Goal: Task Accomplishment & Management: Manage account settings

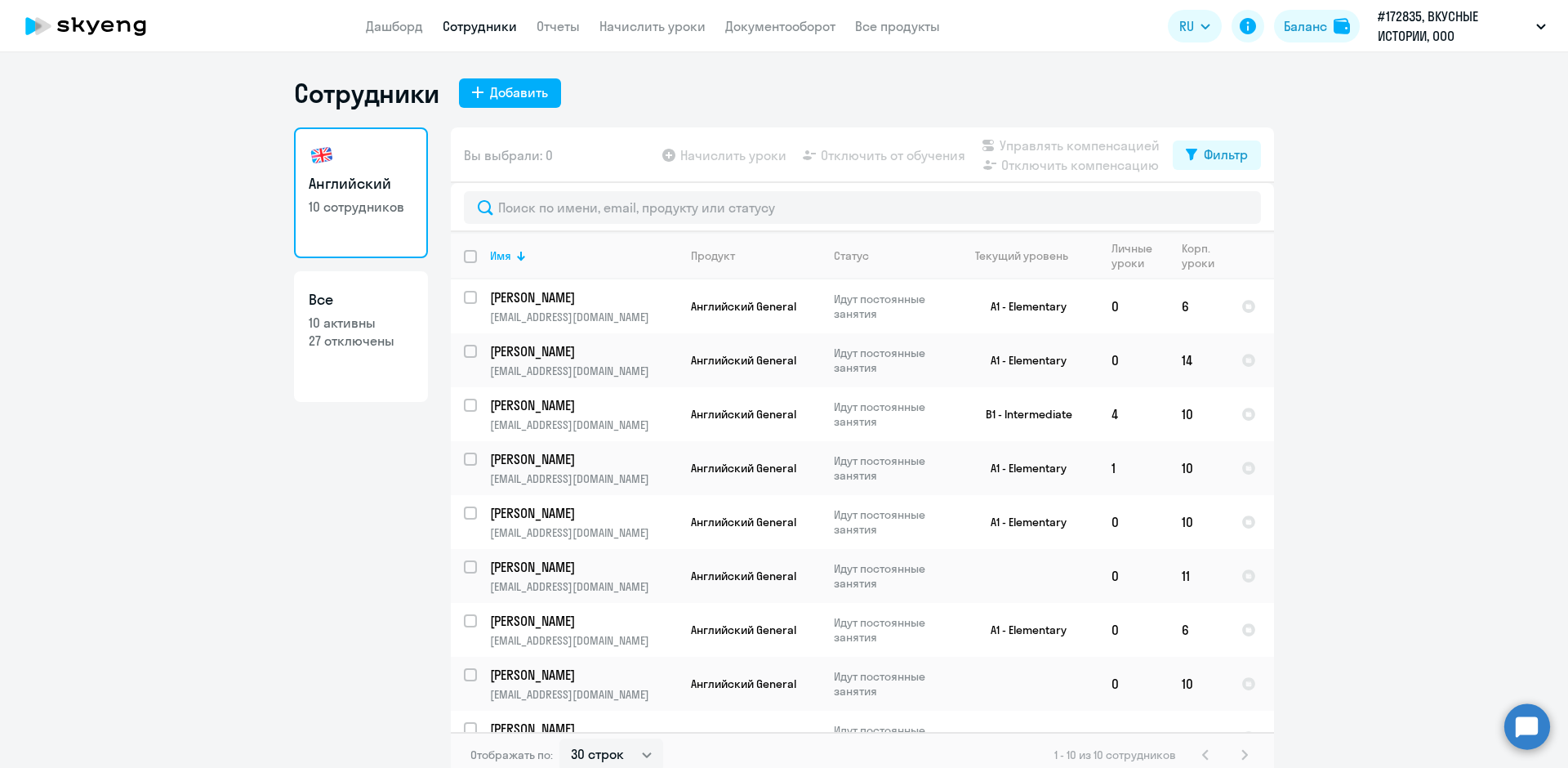
select select "30"
click at [1169, 312] on td "6" at bounding box center [1199, 307] width 60 height 54
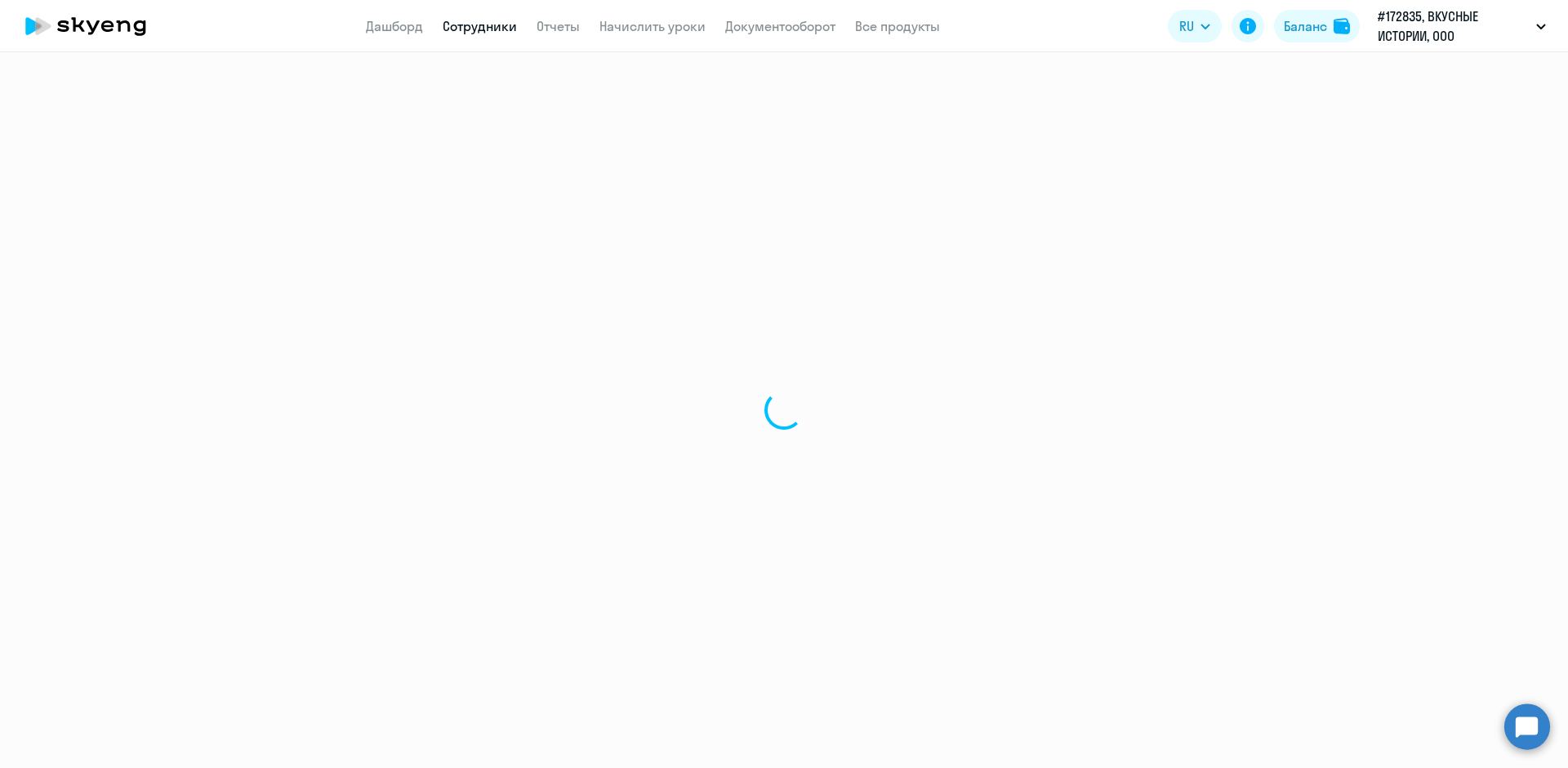
select select "english"
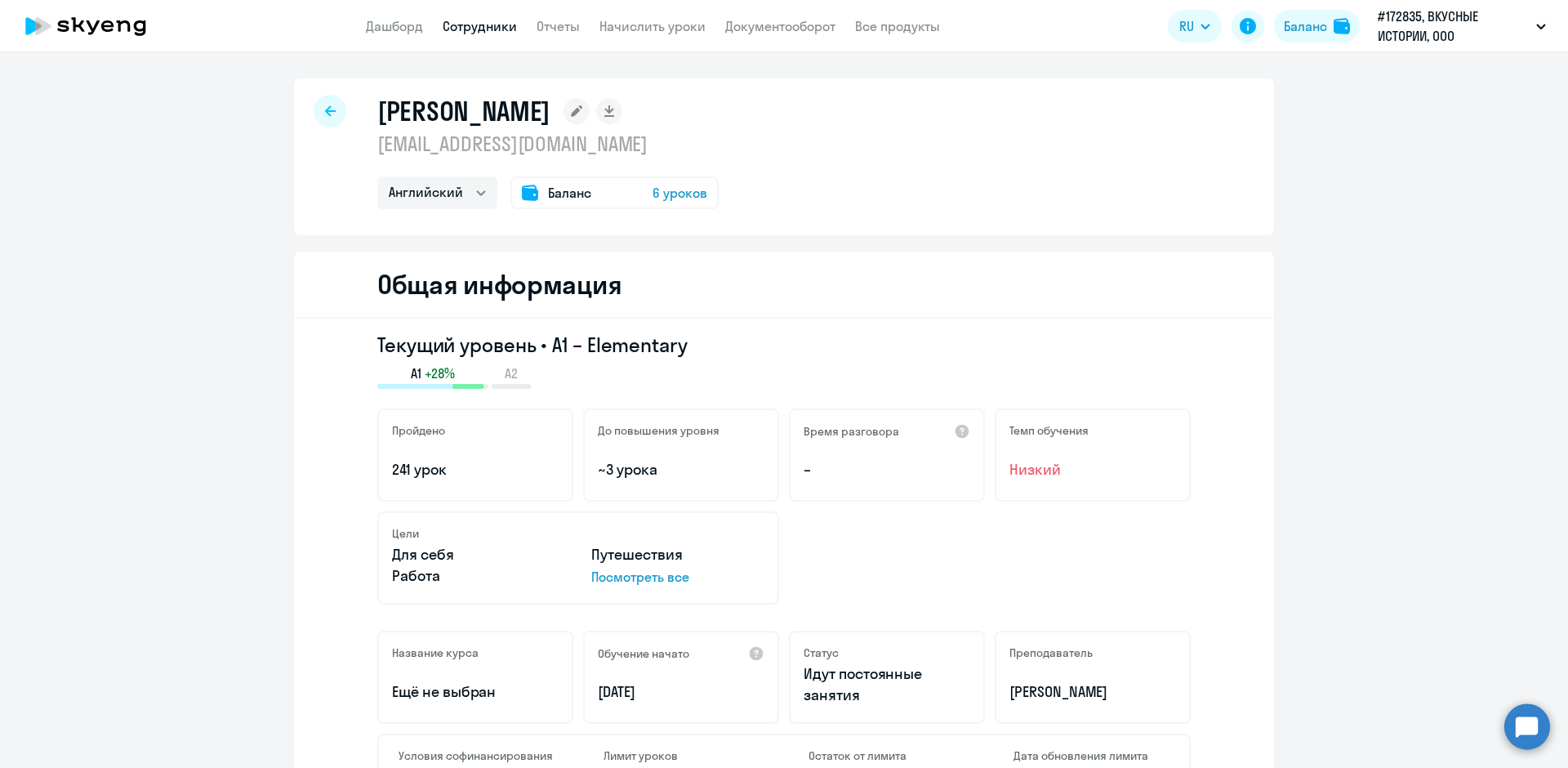
click at [669, 199] on span "6 уроков" at bounding box center [680, 193] width 55 height 20
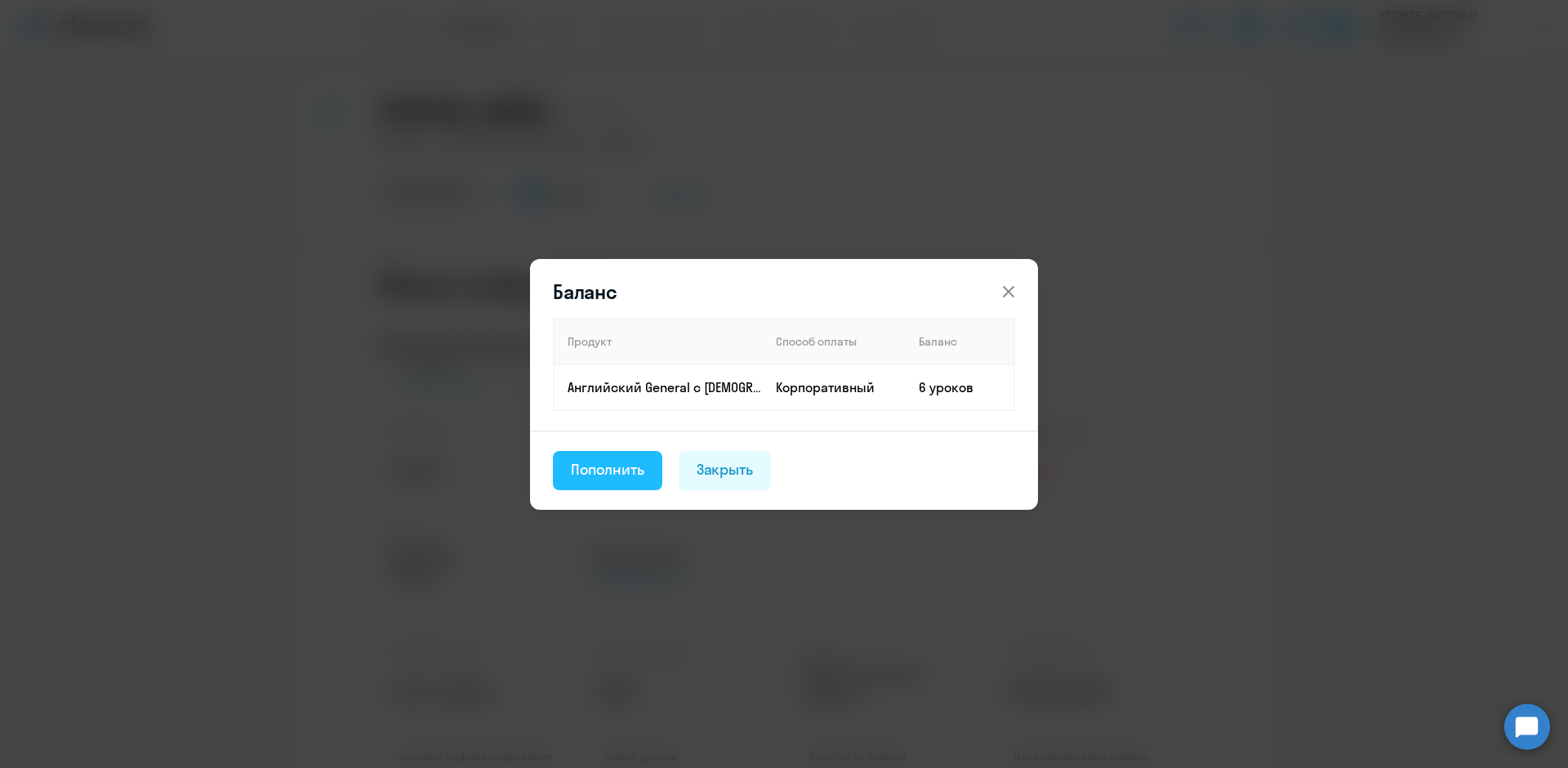
click at [634, 475] on div "Пополнить" at bounding box center [608, 469] width 74 height 21
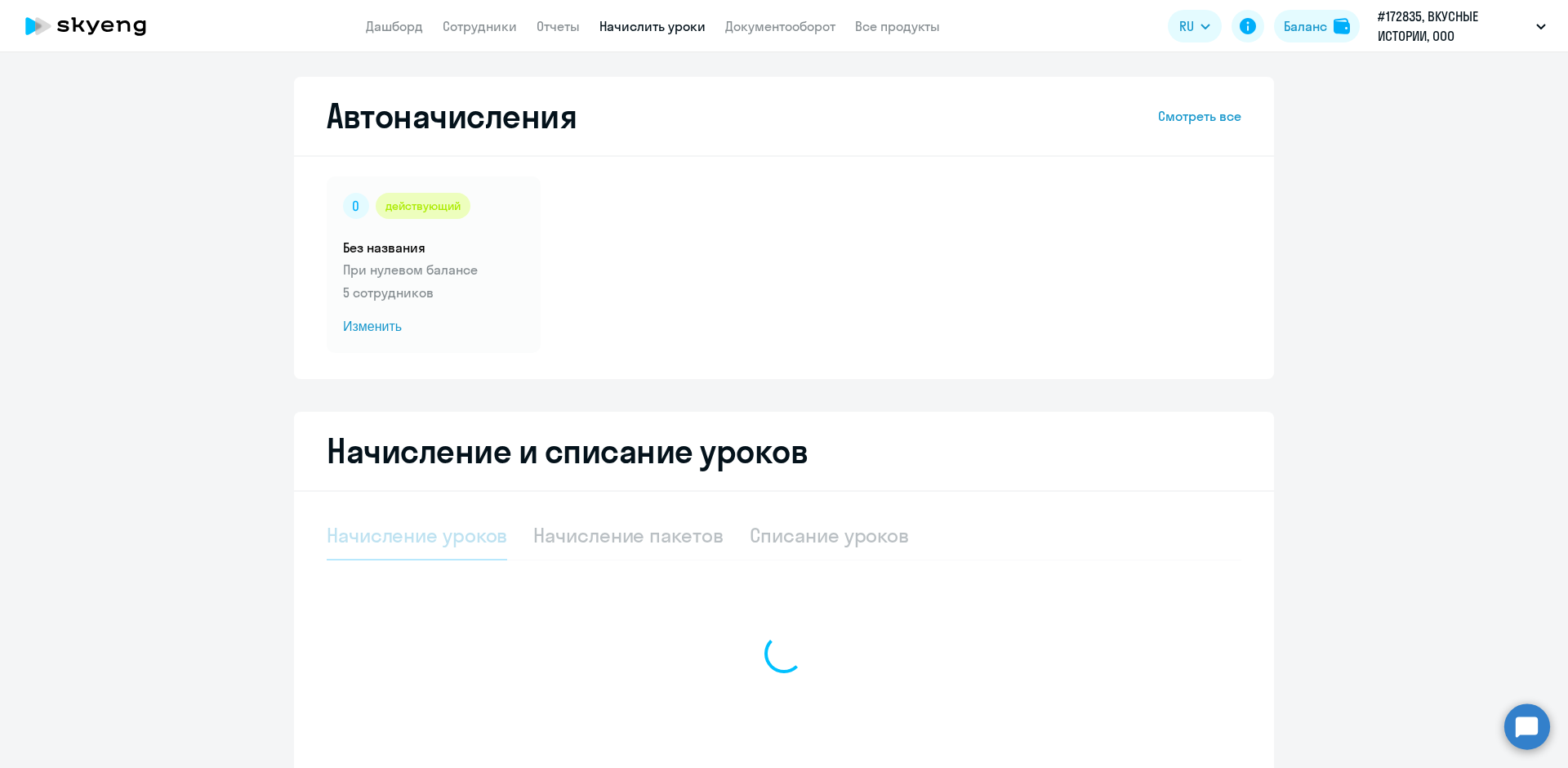
select select "10"
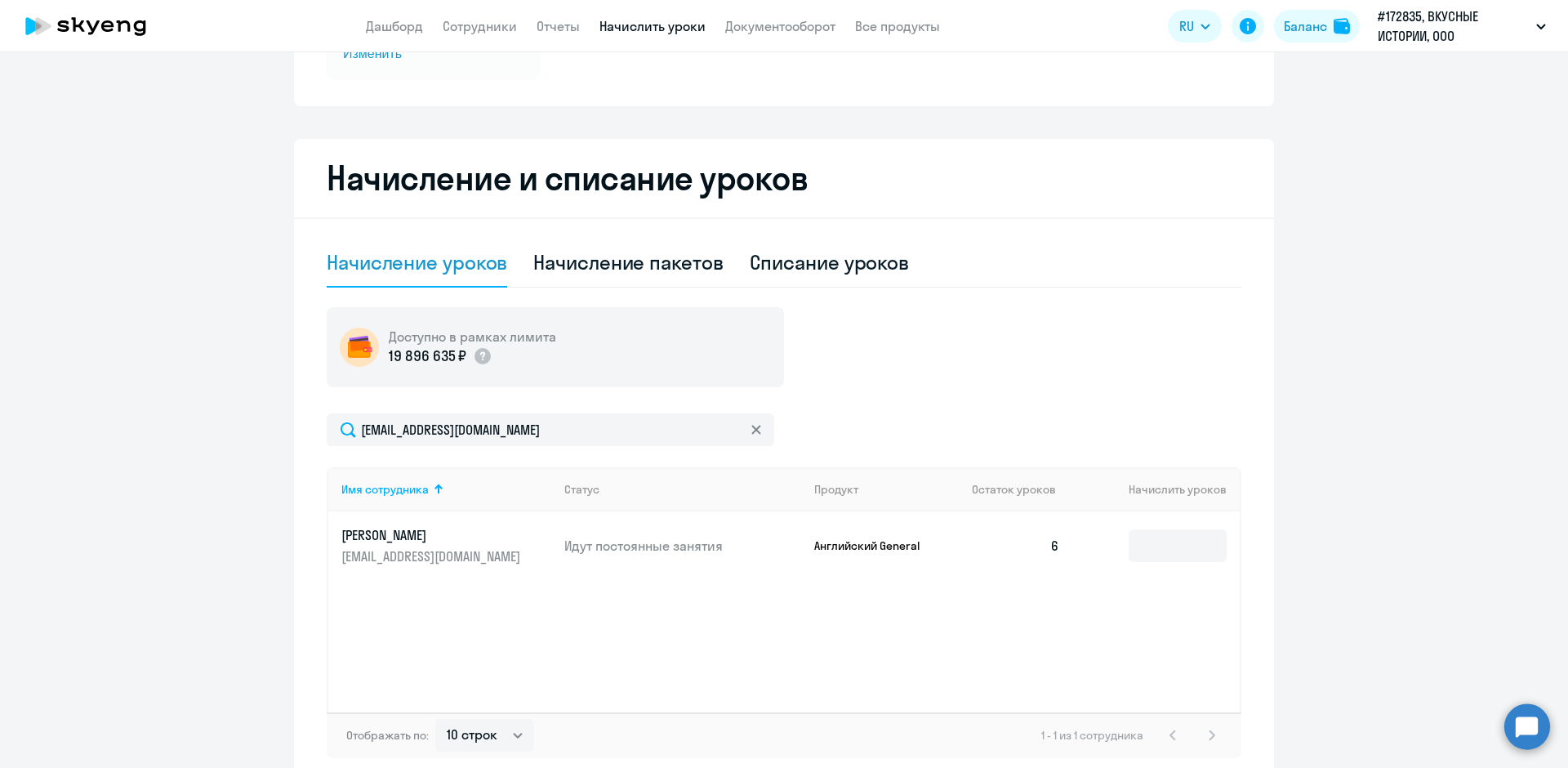
scroll to position [327, 0]
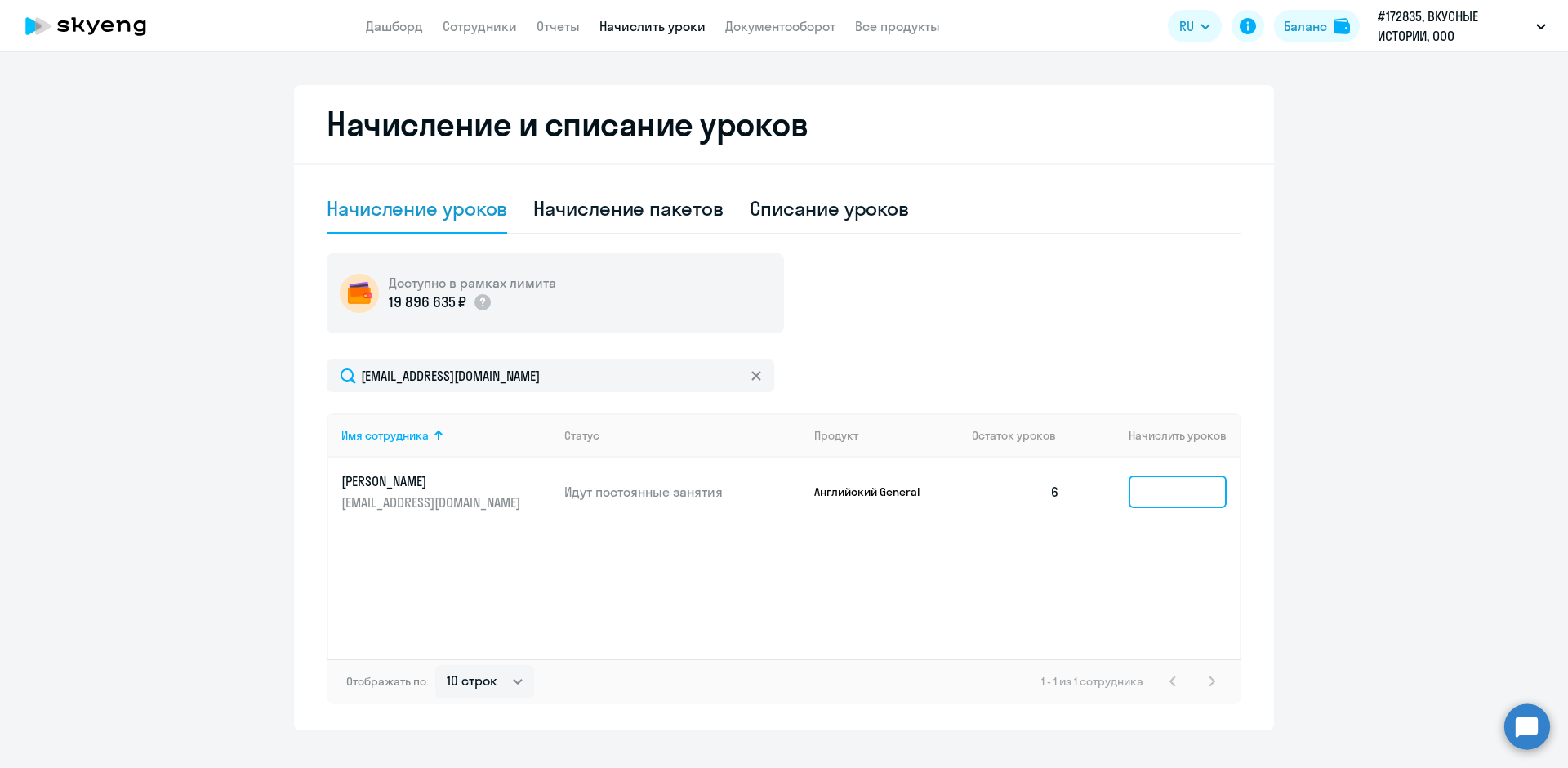
click at [1145, 492] on input at bounding box center [1178, 491] width 98 height 33
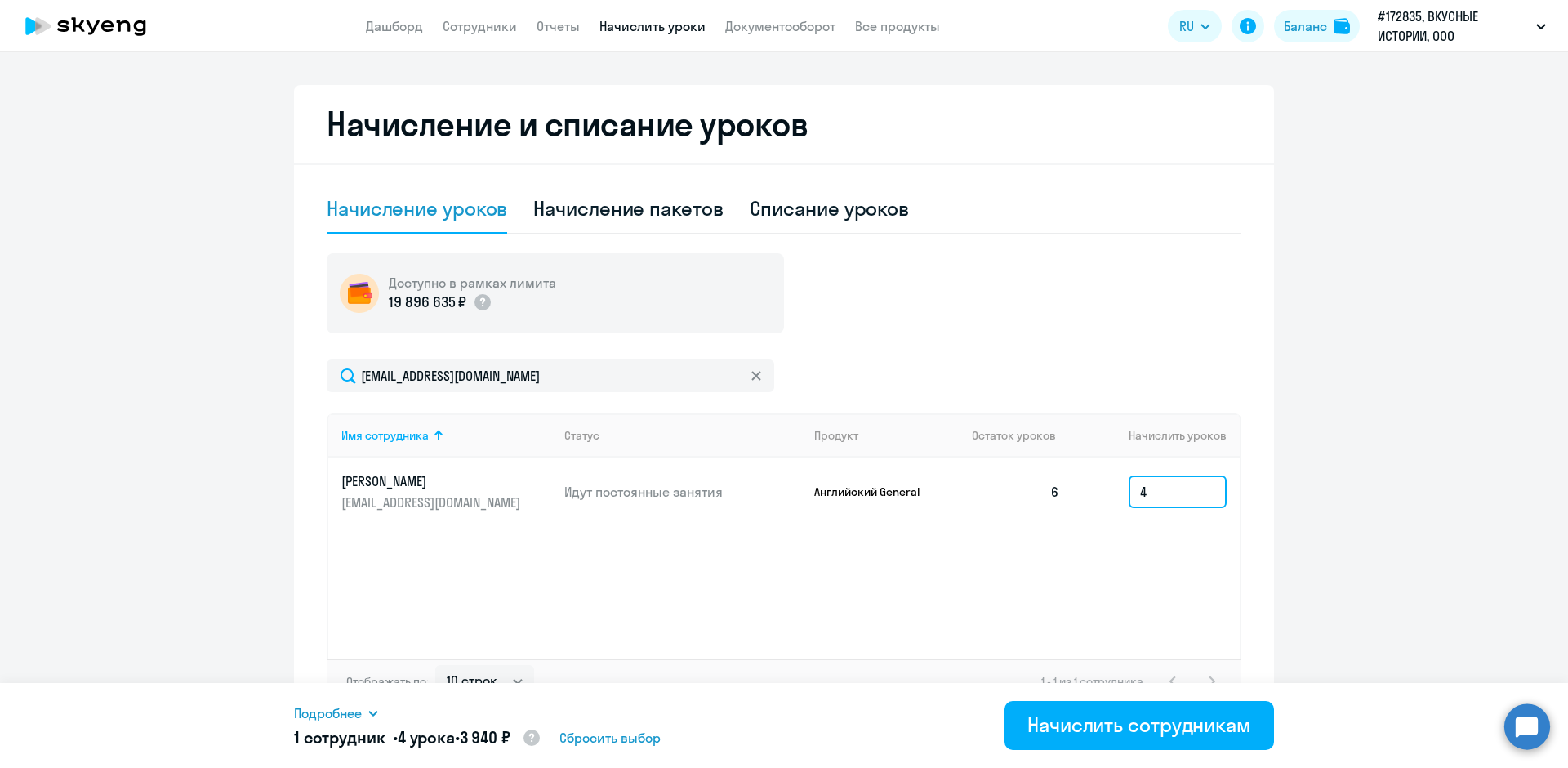
type input "4"
click at [1189, 731] on div "Начислить сотрудникам" at bounding box center [1139, 725] width 224 height 26
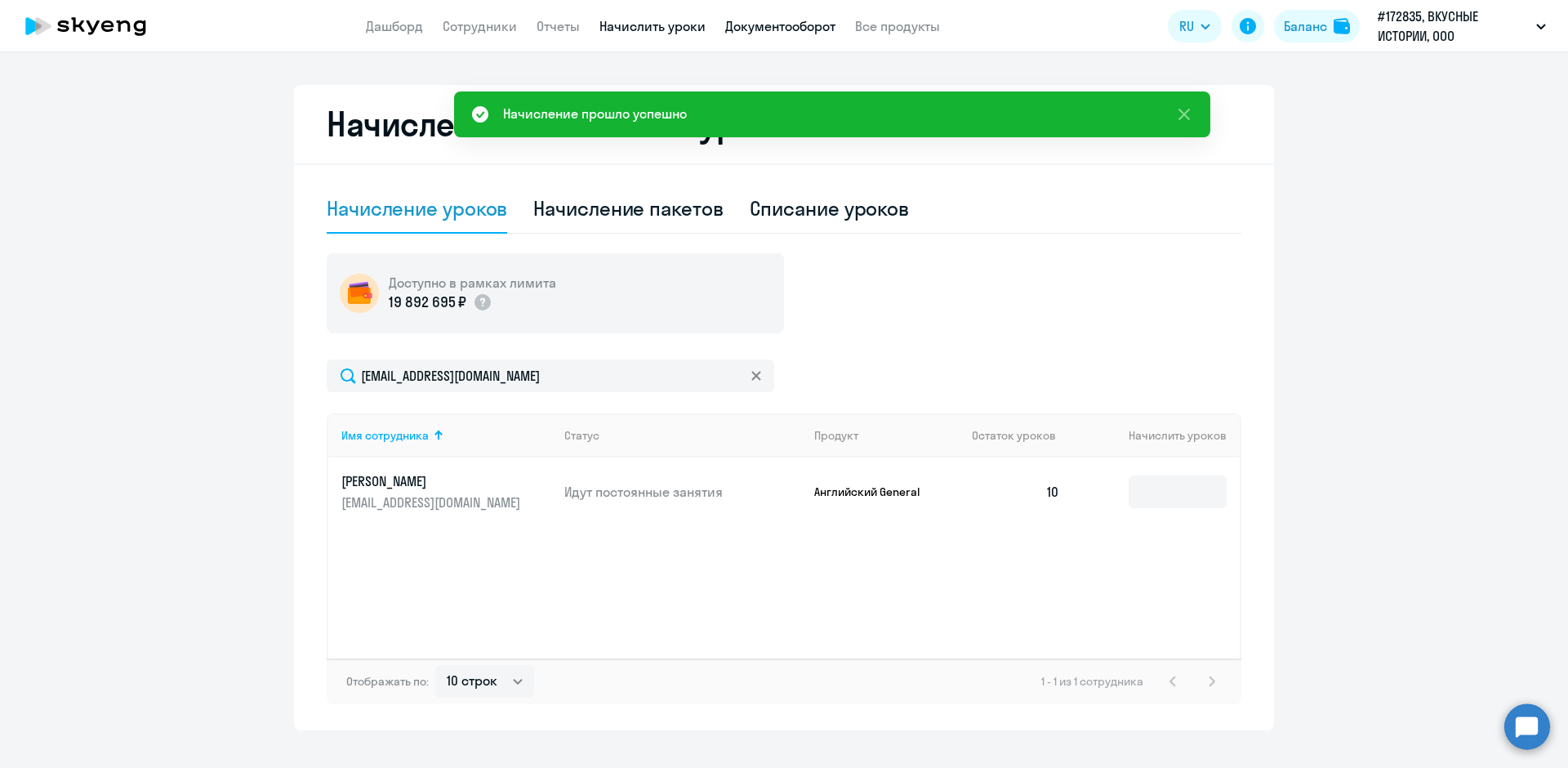
click at [793, 28] on link "Документооборот" at bounding box center [781, 26] width 110 height 16
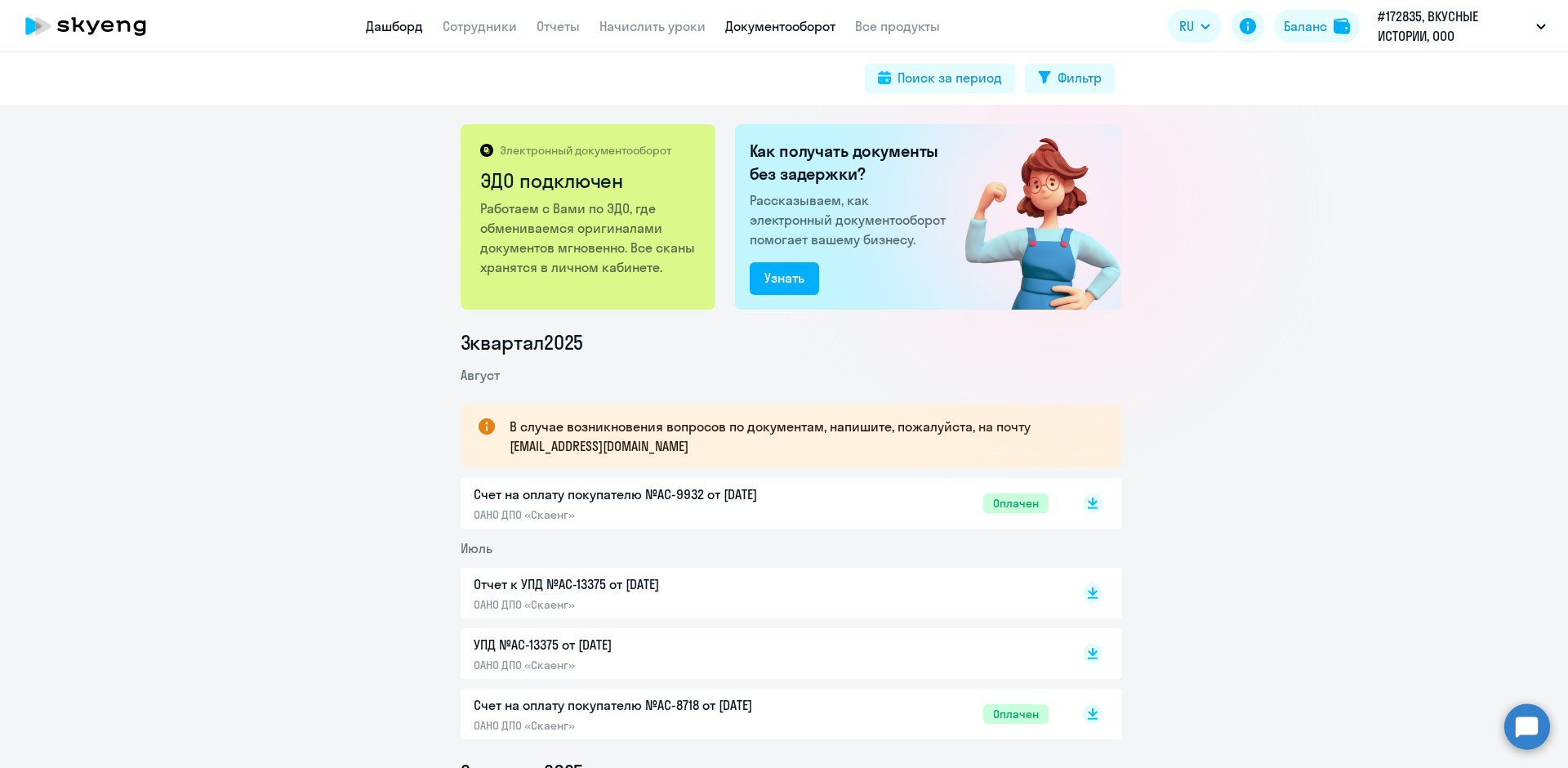
click at [383, 30] on link "Дашборд" at bounding box center [394, 26] width 57 height 16
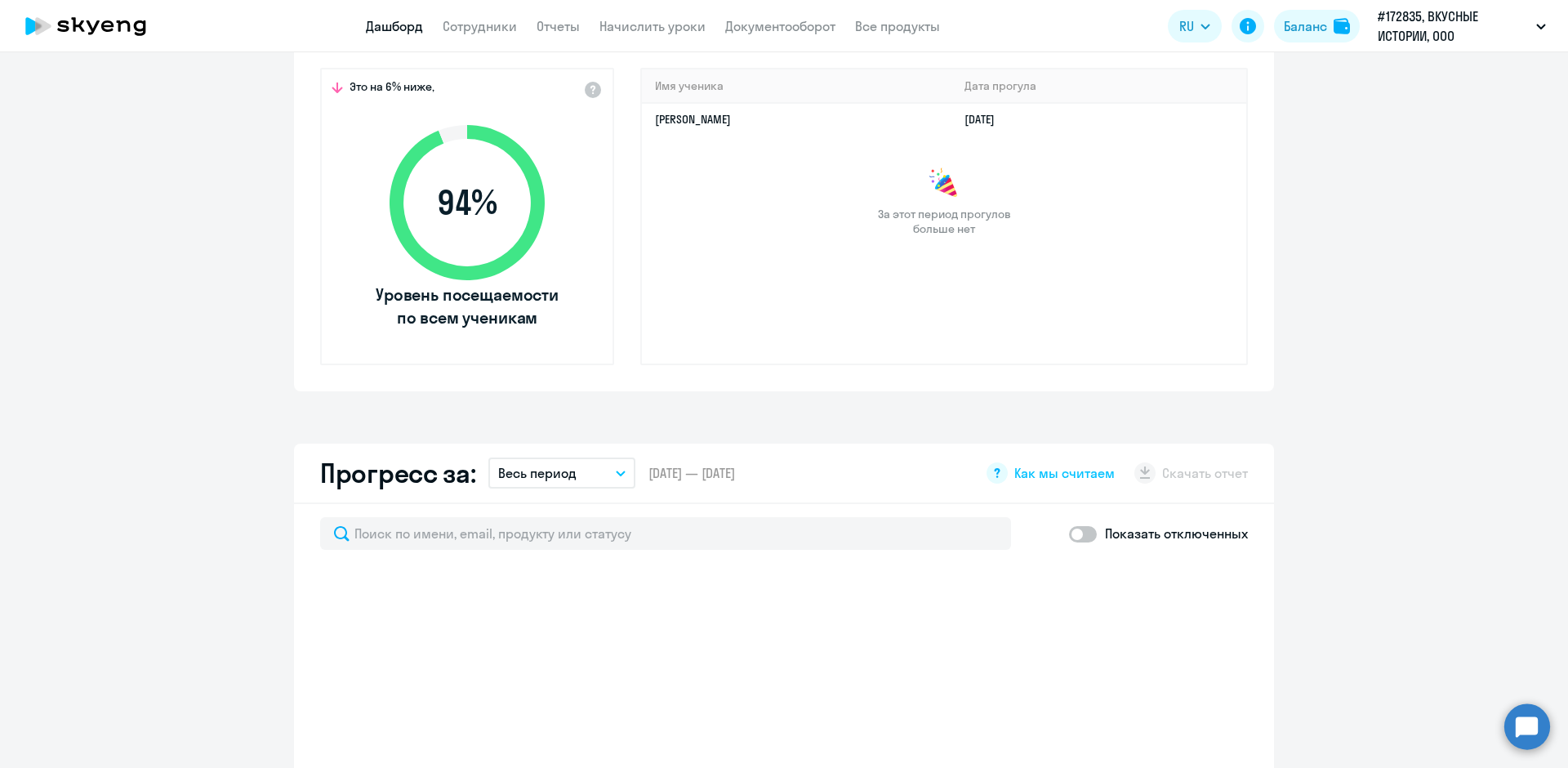
scroll to position [572, 0]
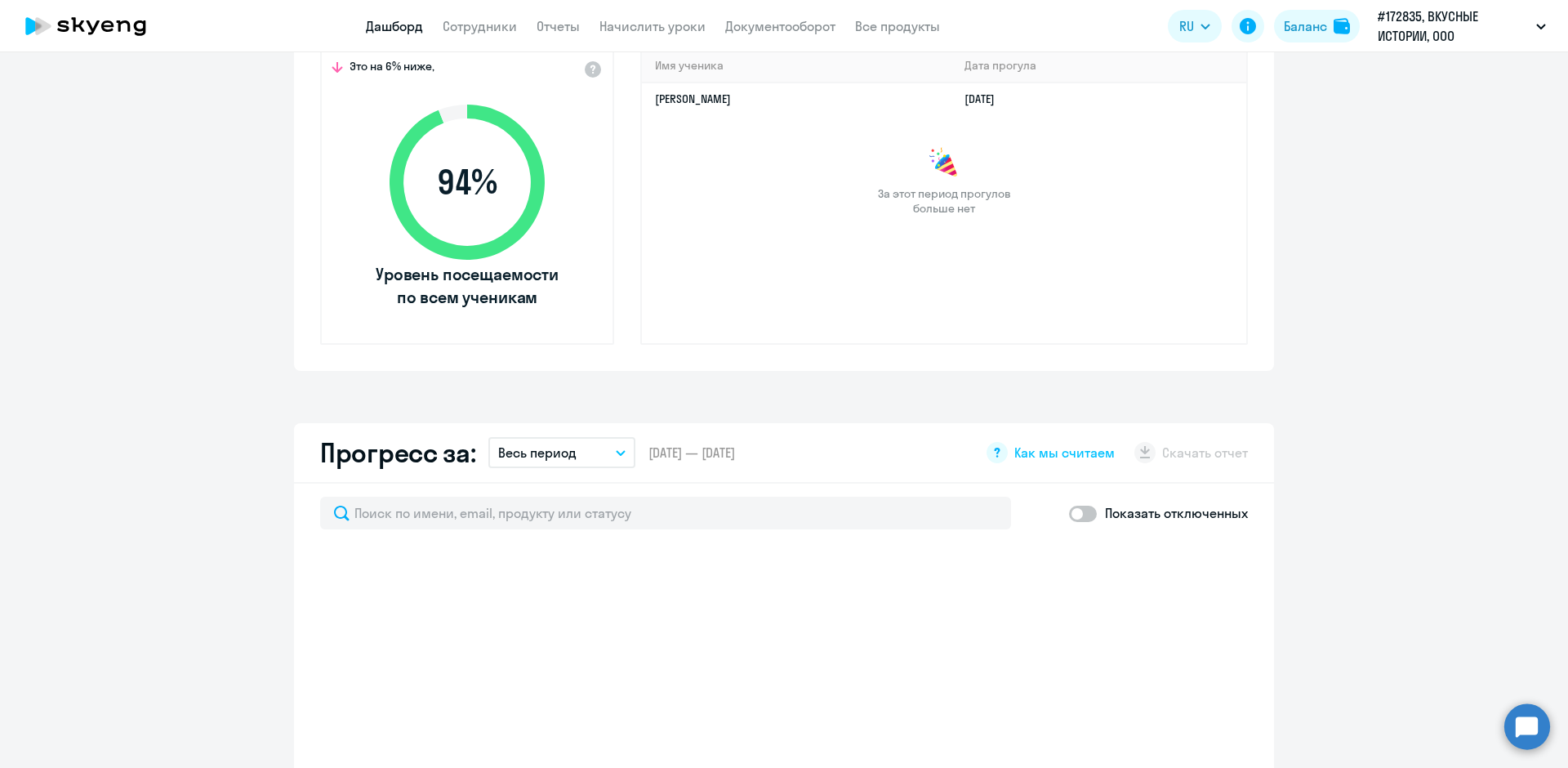
select select "30"
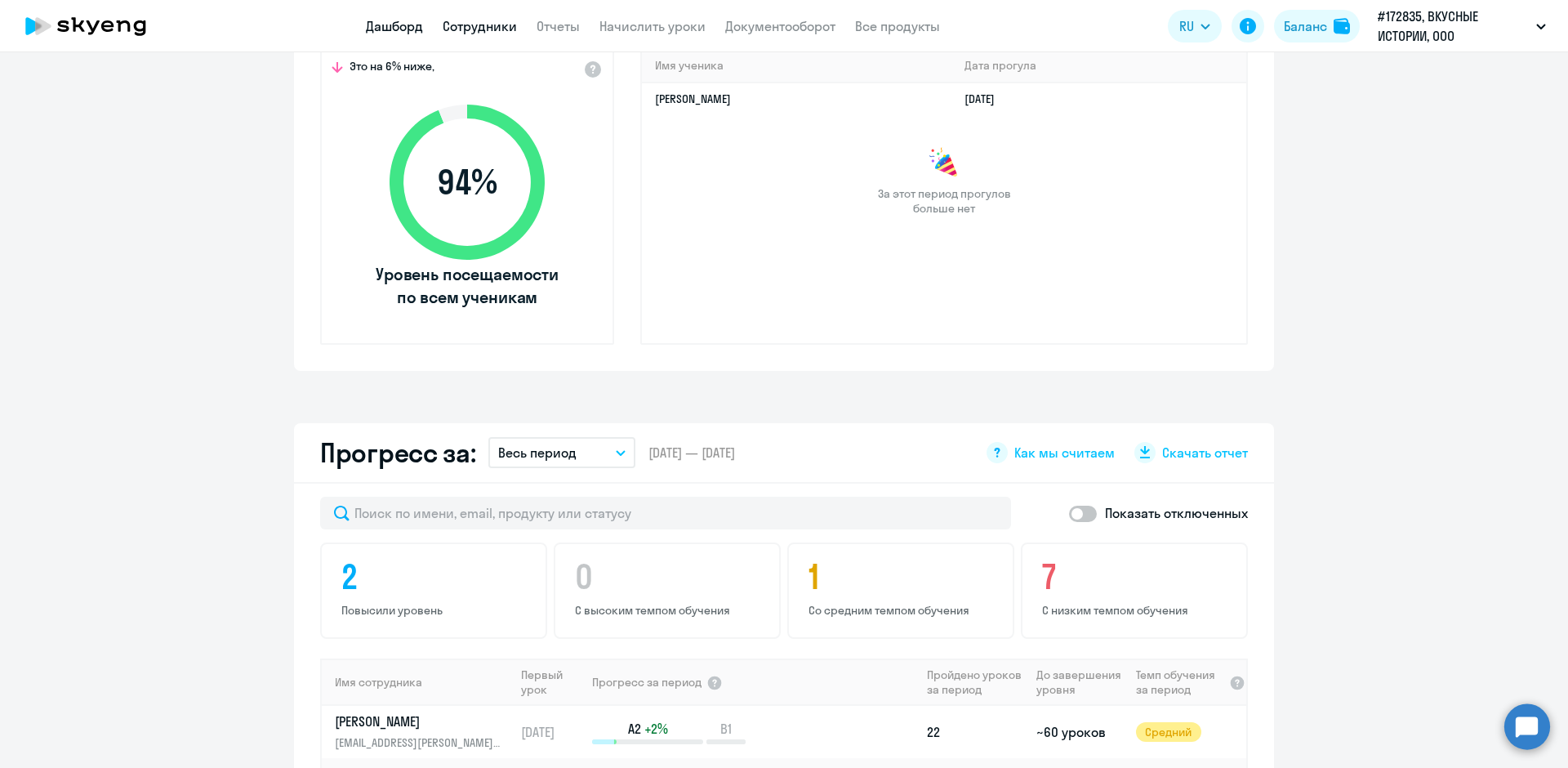
click at [467, 24] on link "Сотрудники" at bounding box center [479, 26] width 74 height 16
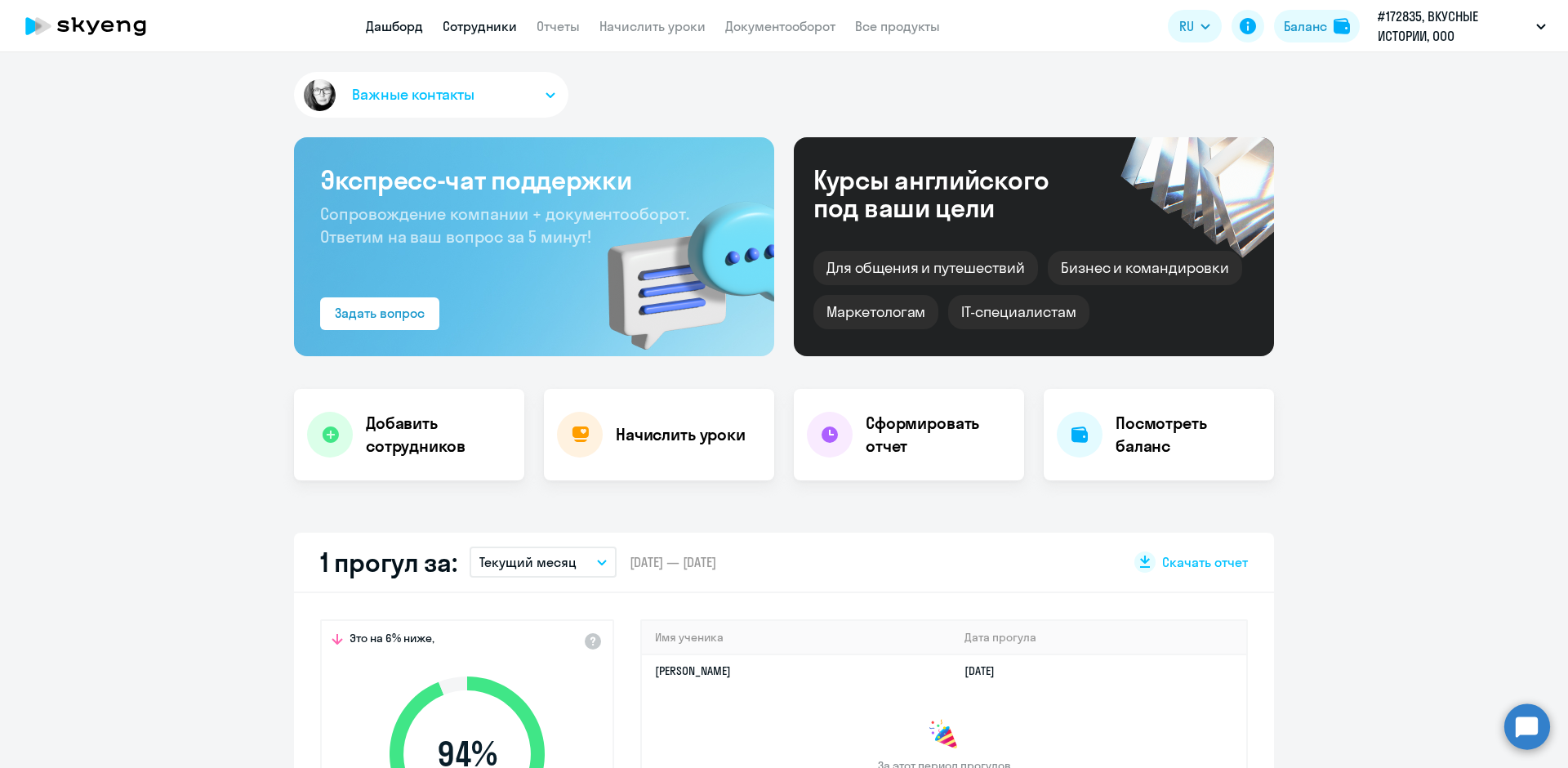
select select "30"
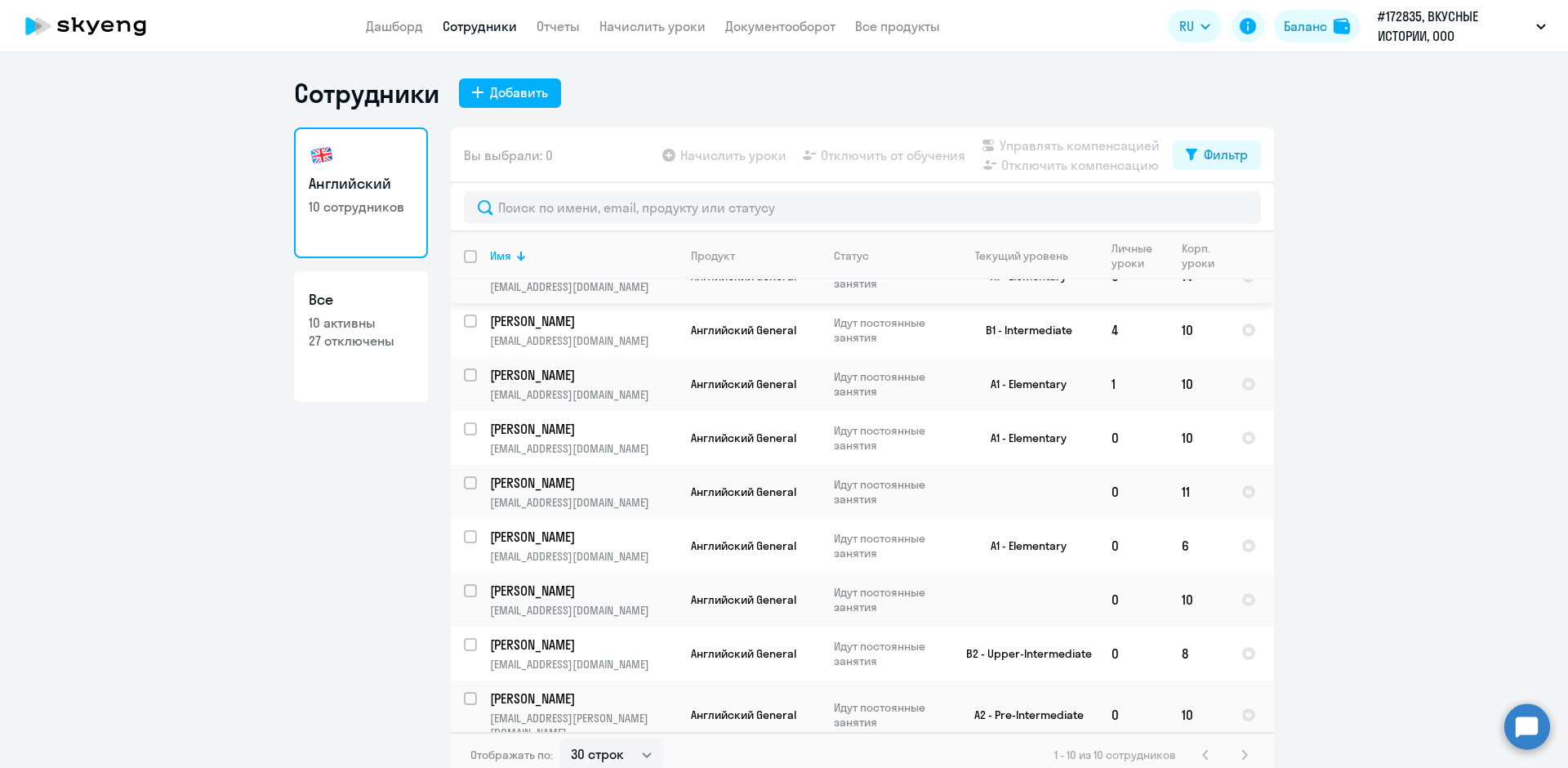
scroll to position [87, 0]
click at [1178, 546] on td "6" at bounding box center [1199, 543] width 60 height 54
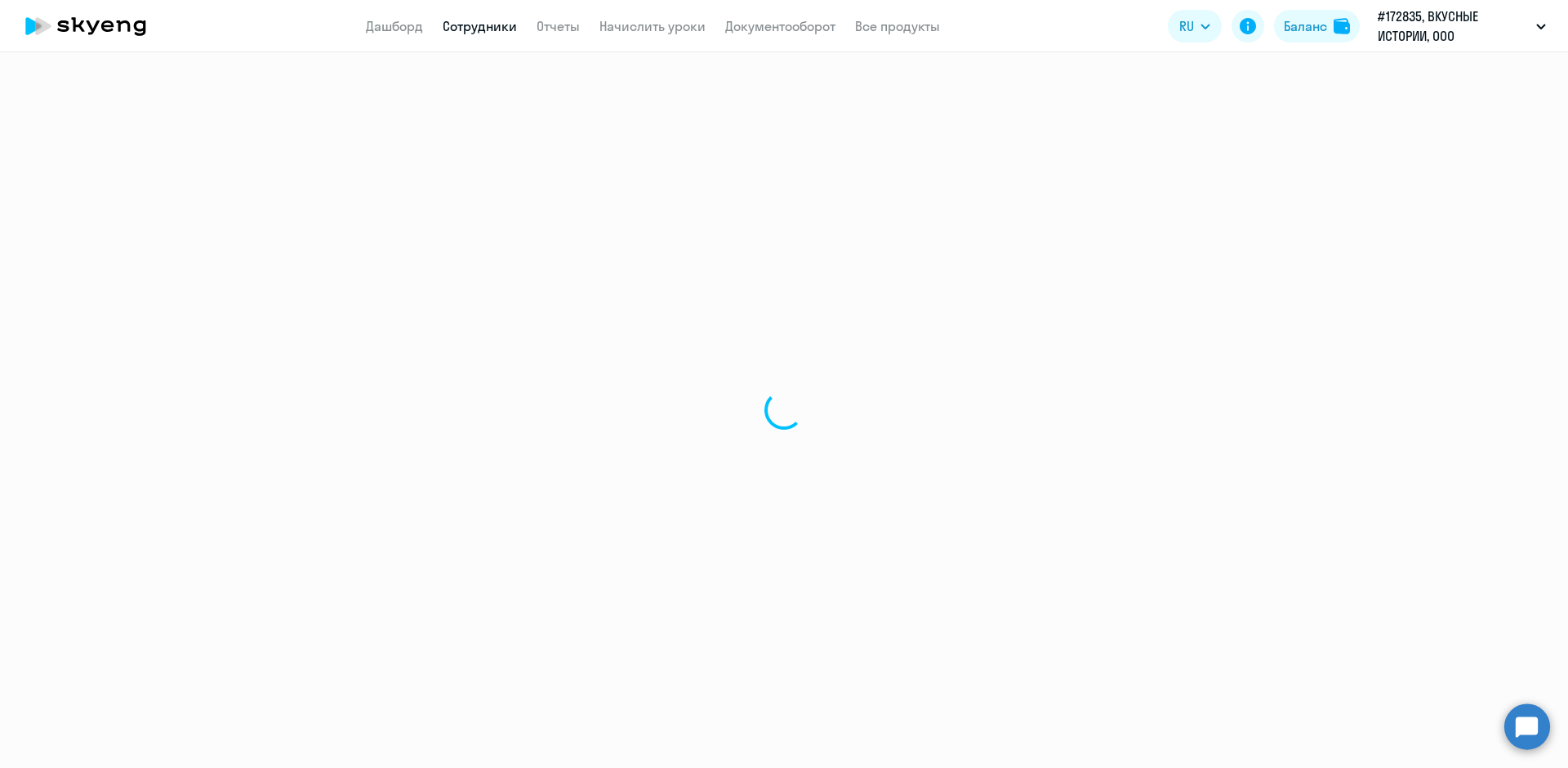
select select "english"
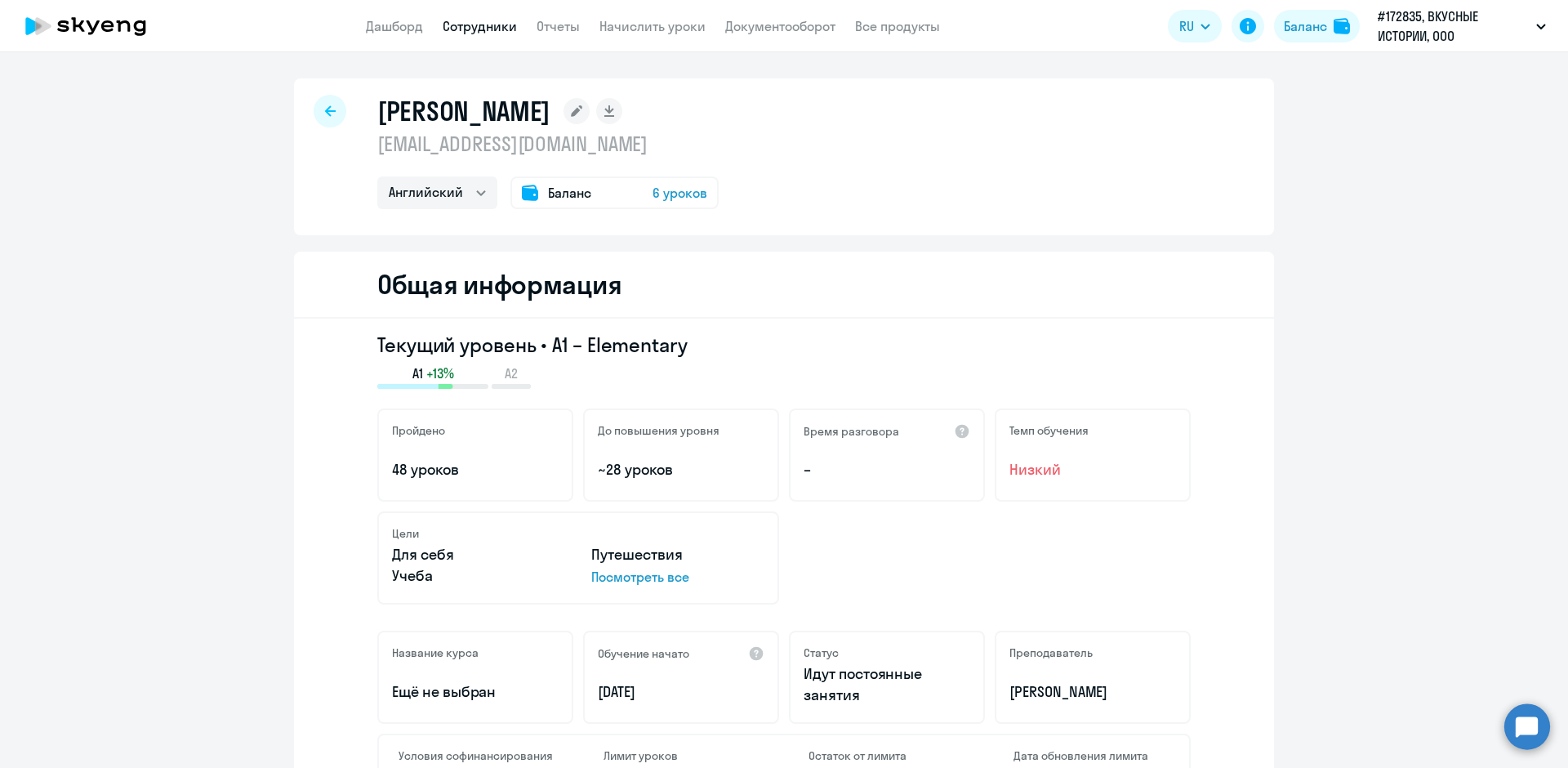
click at [670, 196] on span "6 уроков" at bounding box center [680, 193] width 55 height 20
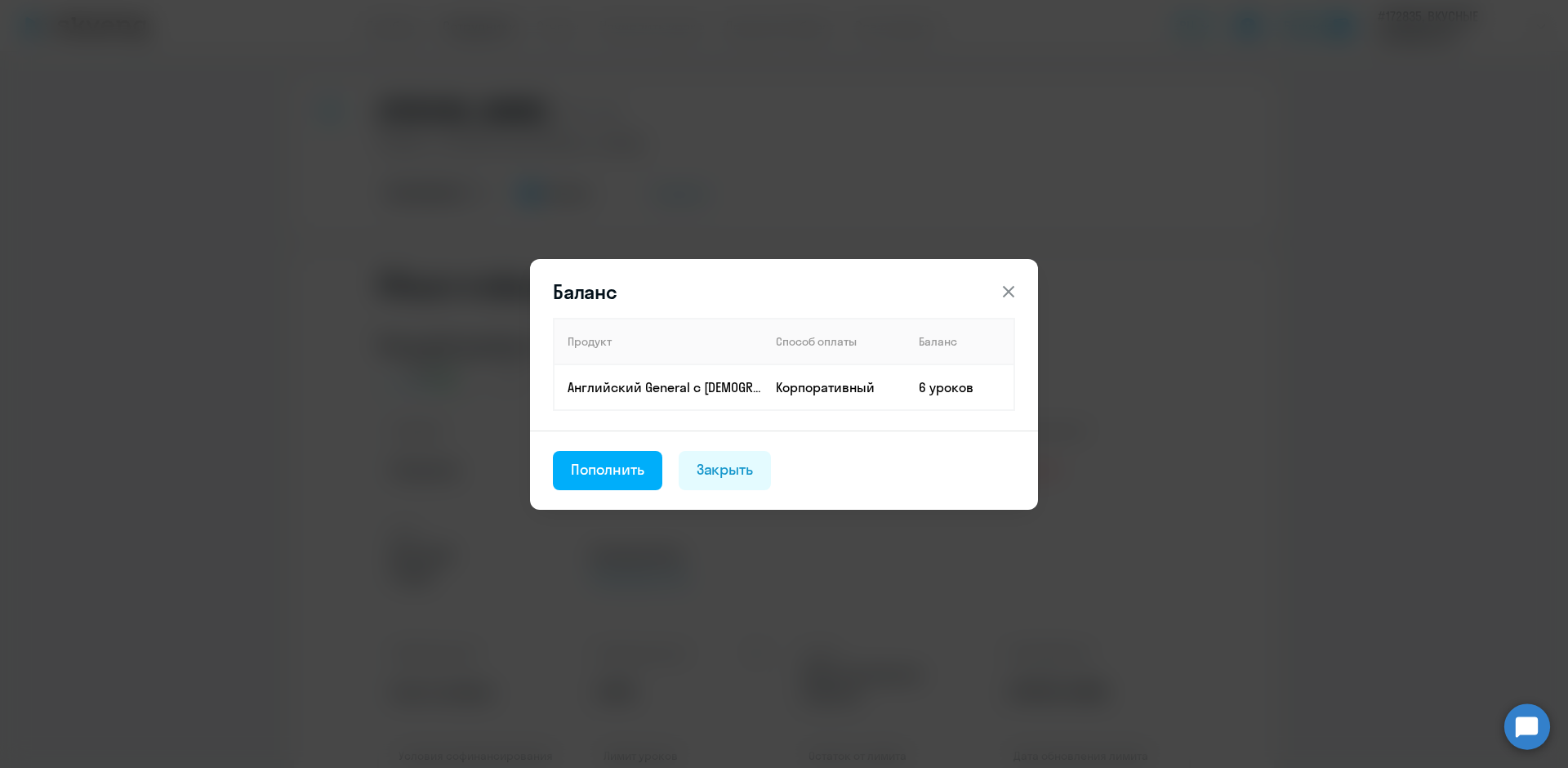
click at [615, 344] on th "Продукт" at bounding box center [658, 342] width 209 height 46
click at [618, 478] on div "Пополнить" at bounding box center [608, 469] width 74 height 21
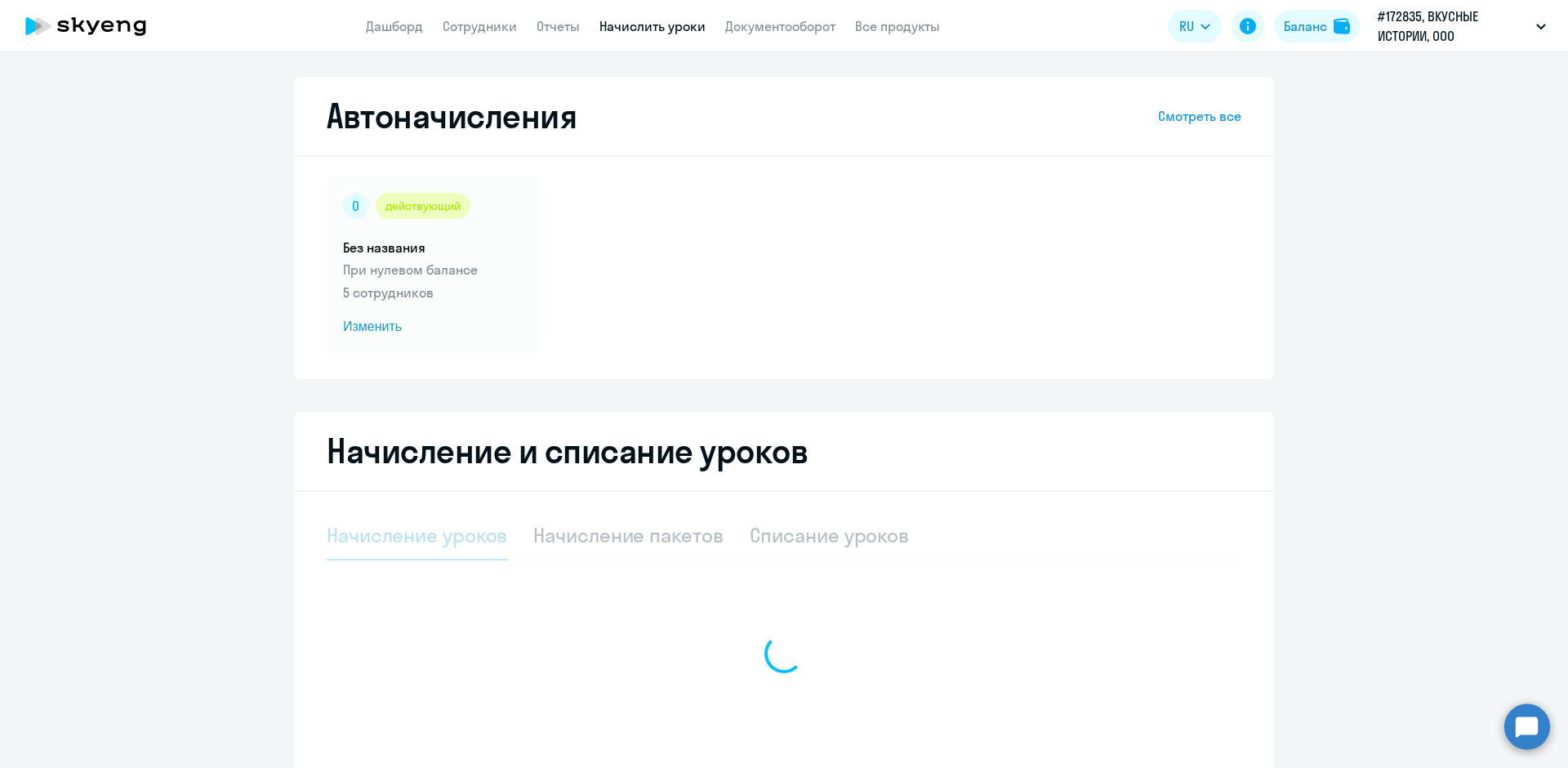
select select "10"
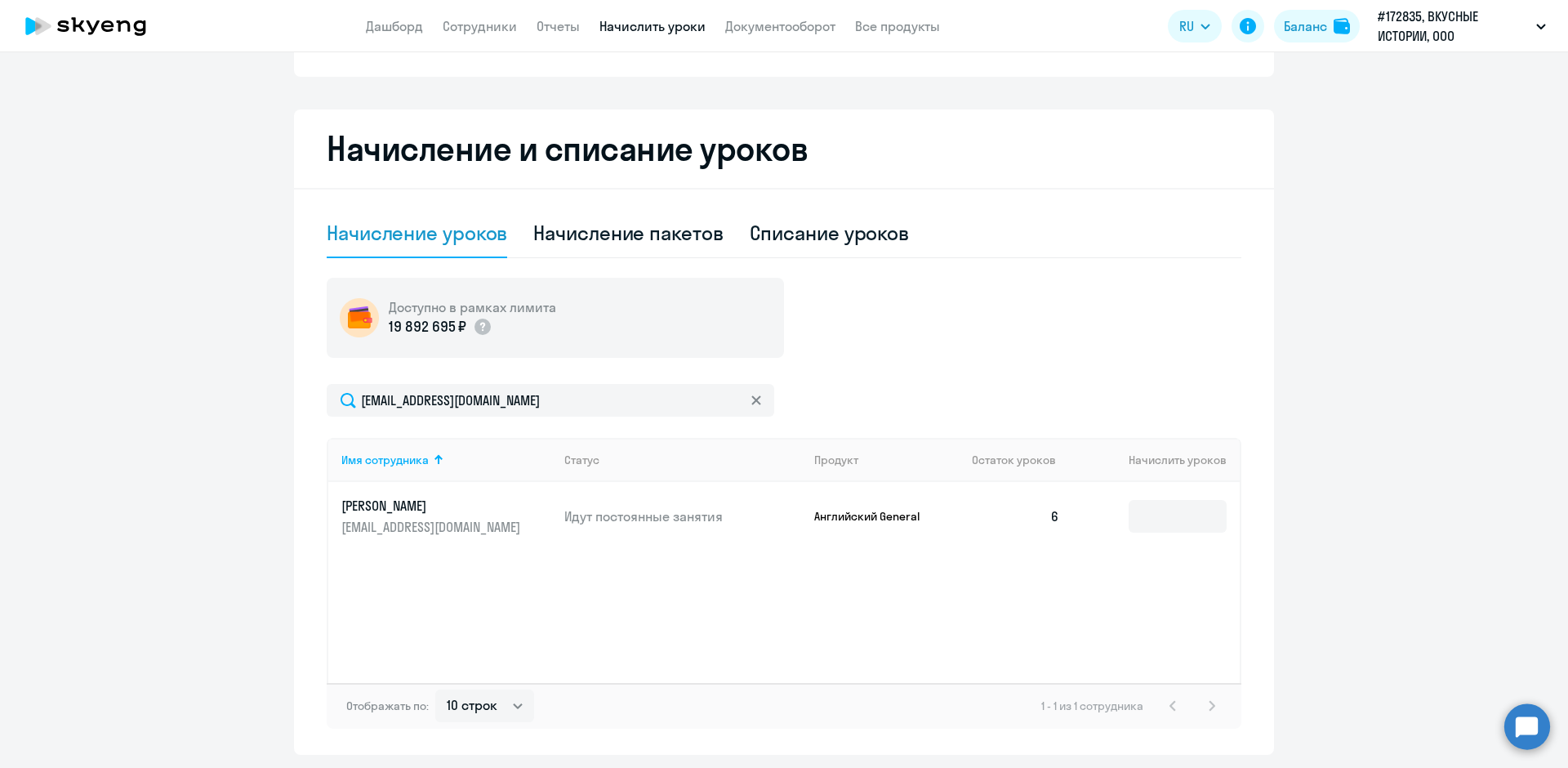
scroll to position [355, 0]
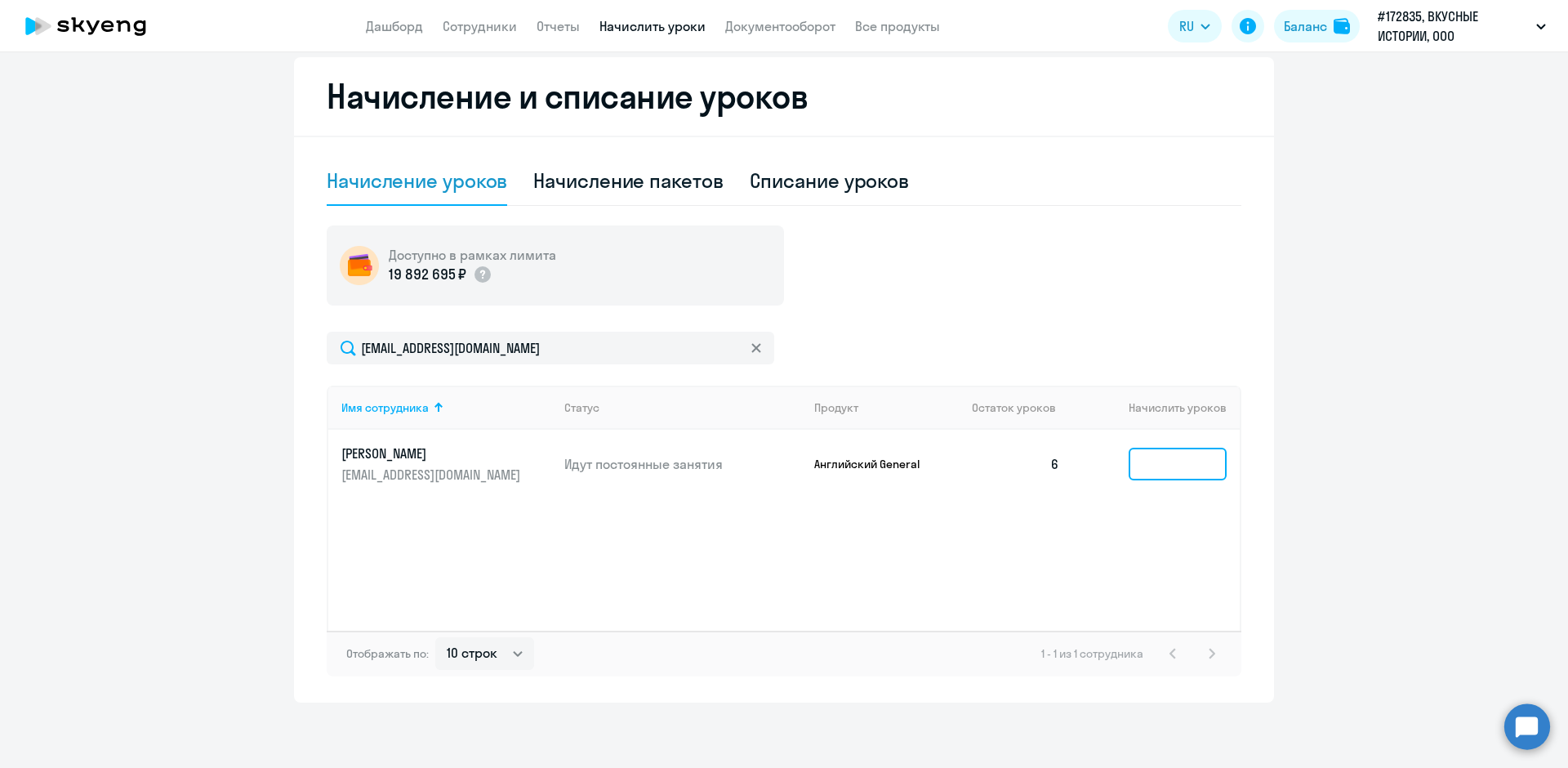
click at [1130, 462] on input at bounding box center [1178, 463] width 98 height 33
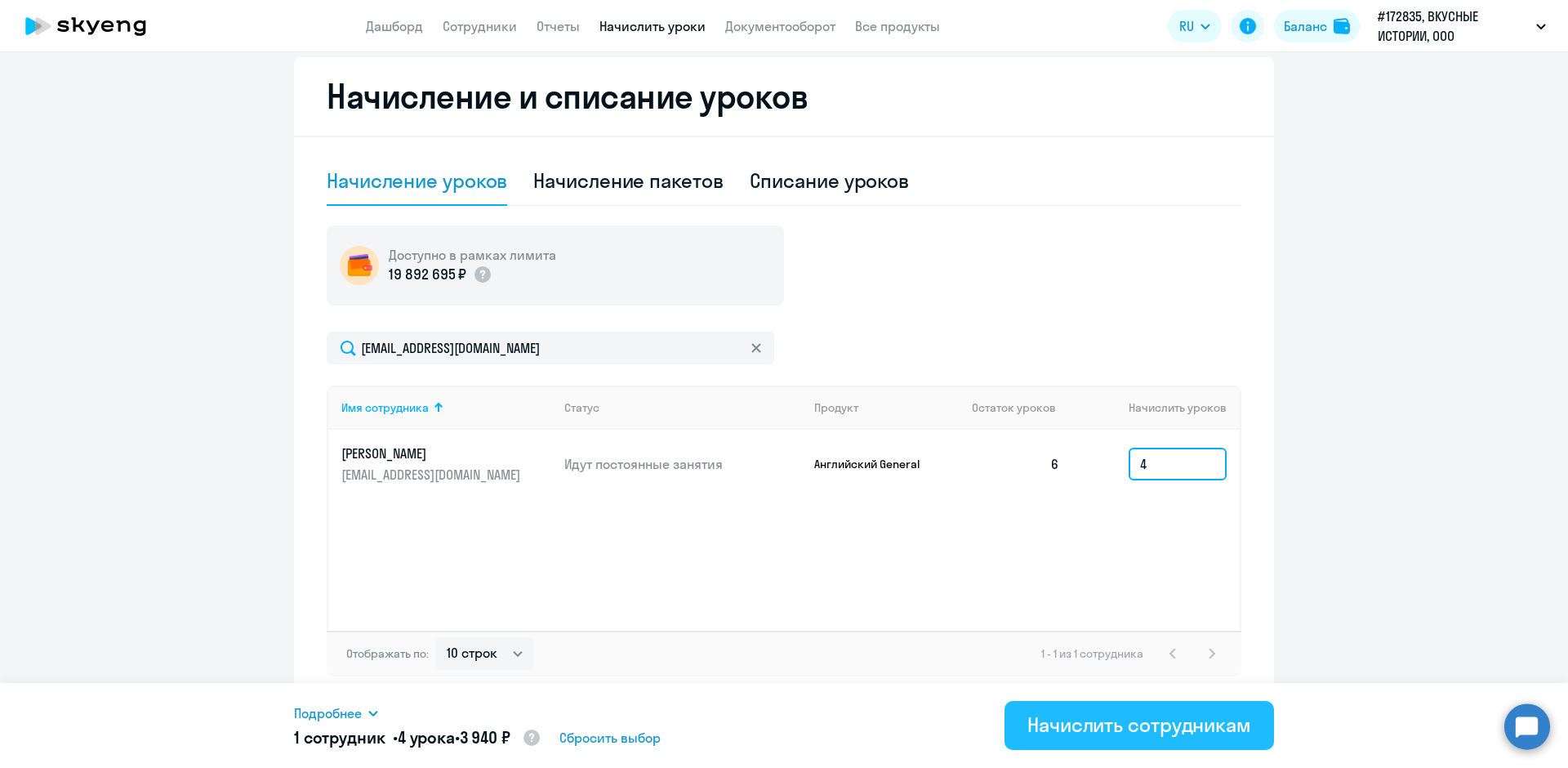
type input "4"
click at [1167, 717] on div "Начислить сотрудникам" at bounding box center [1139, 725] width 224 height 26
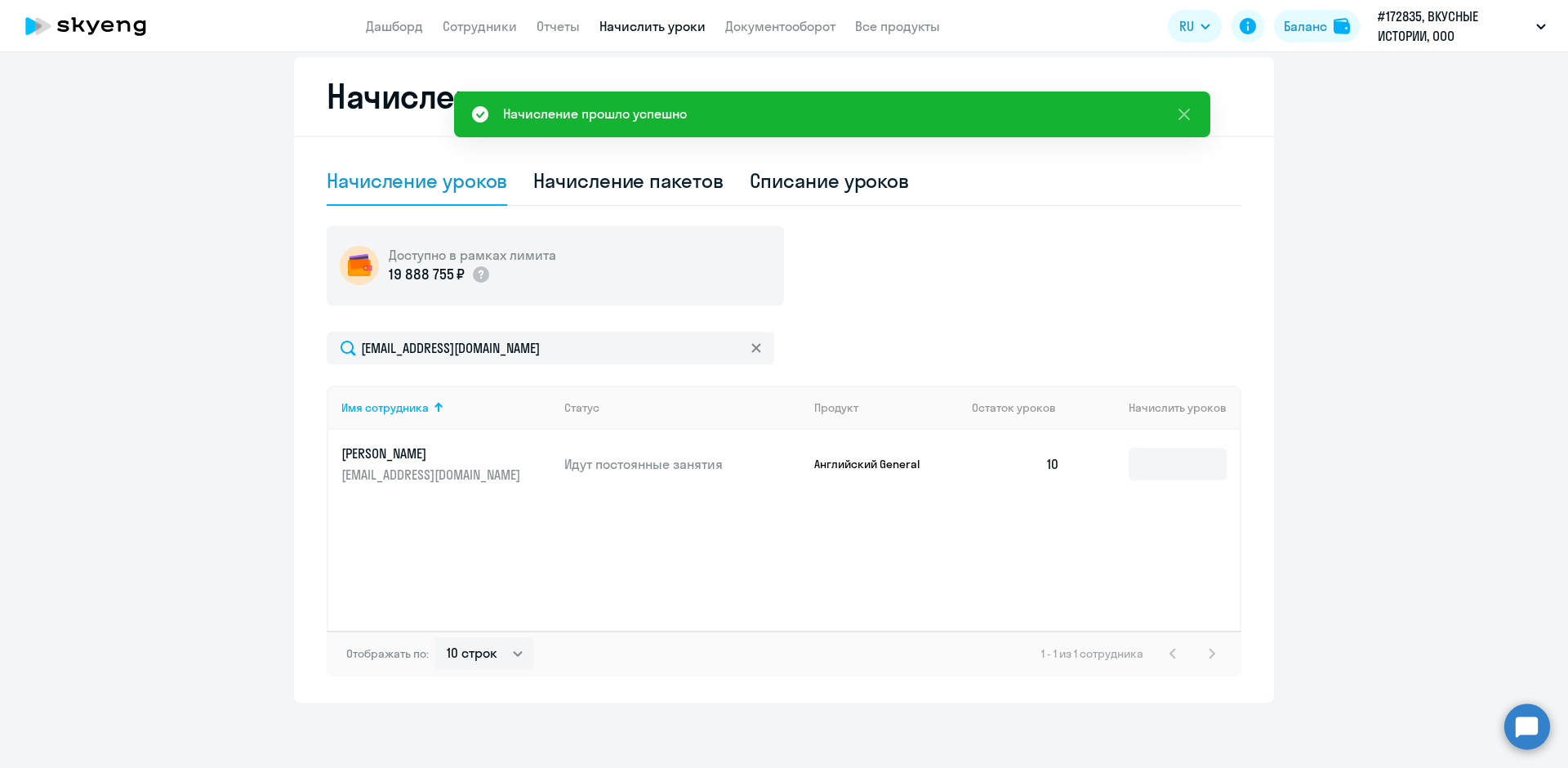
click at [399, 34] on app-menu-item-link "Дашборд" at bounding box center [394, 26] width 57 height 20
click at [458, 31] on link "Сотрудники" at bounding box center [479, 26] width 74 height 16
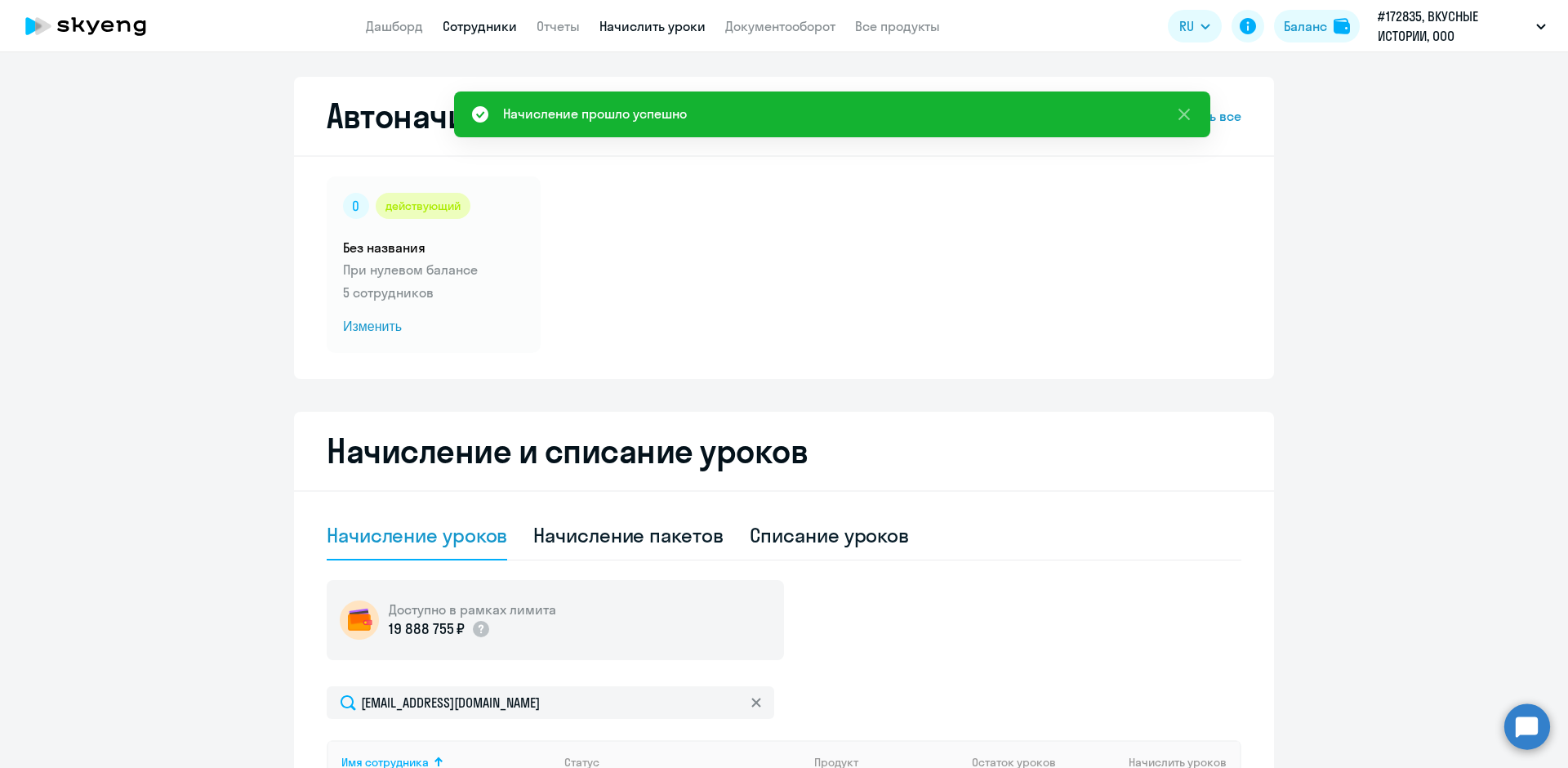
select select "30"
